Goal: Task Accomplishment & Management: Use online tool/utility

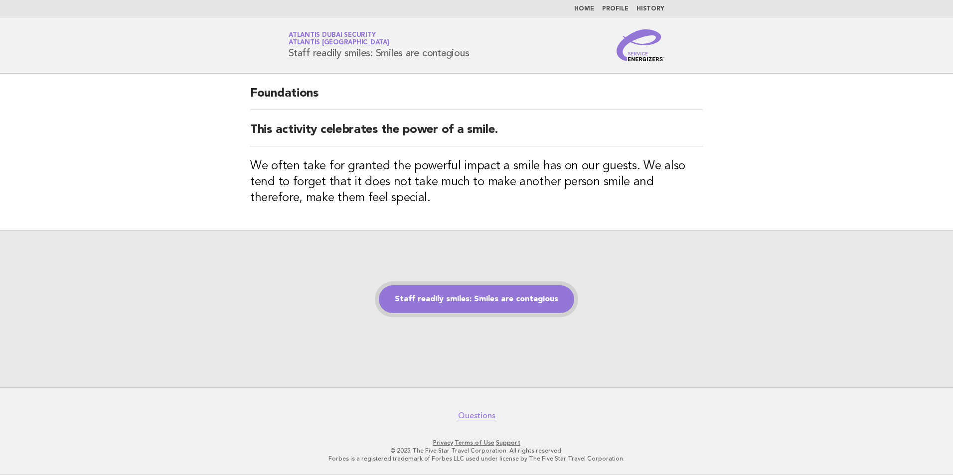
click at [480, 301] on link "Staff readily smiles: Smiles are contagious" at bounding box center [476, 299] width 195 height 28
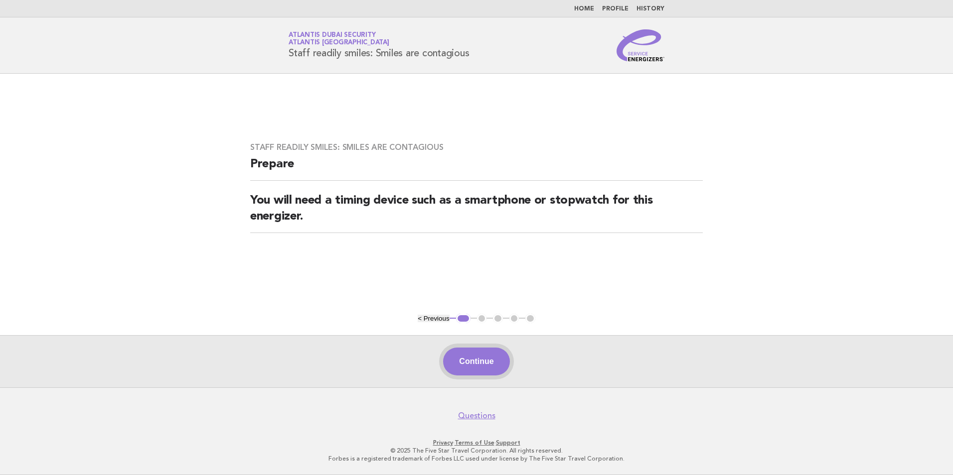
click at [465, 360] on button "Continue" at bounding box center [476, 362] width 66 height 28
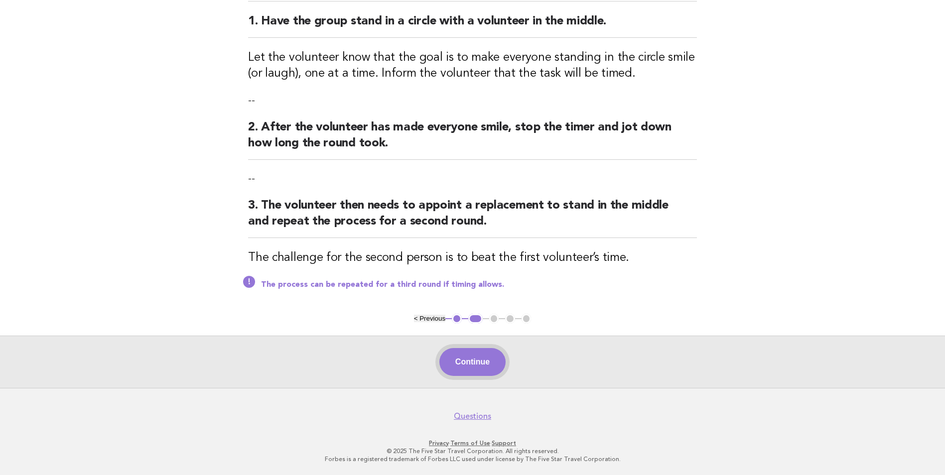
click at [474, 358] on button "Continue" at bounding box center [472, 362] width 66 height 28
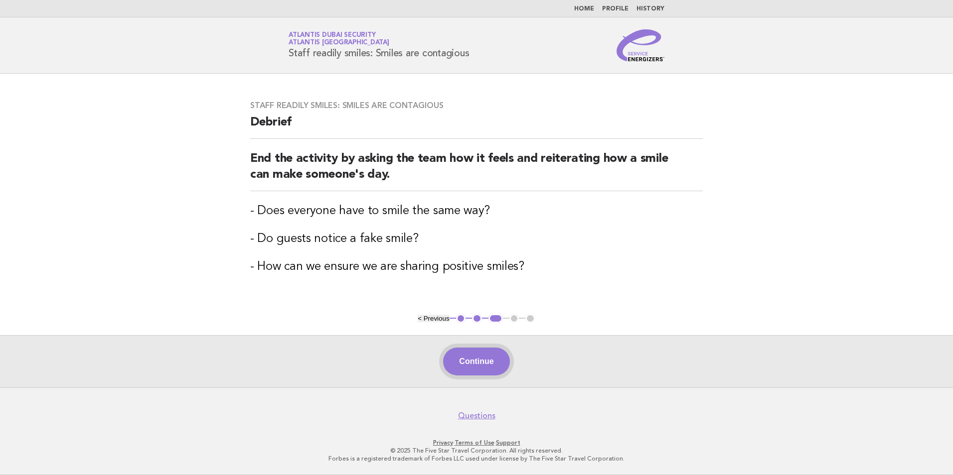
click at [480, 360] on button "Continue" at bounding box center [476, 362] width 66 height 28
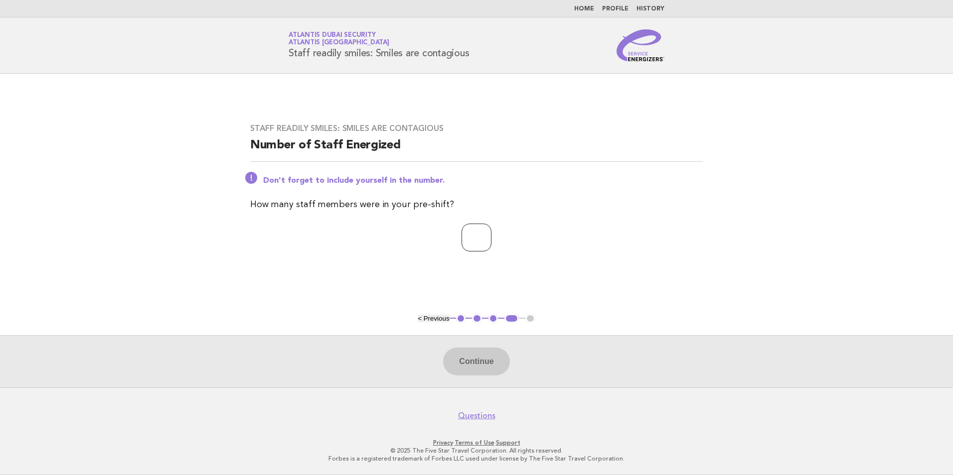
click at [471, 228] on input "number" at bounding box center [476, 238] width 30 height 28
type input "*"
click at [480, 359] on button "Continue" at bounding box center [476, 362] width 66 height 28
